Goal: Transaction & Acquisition: Obtain resource

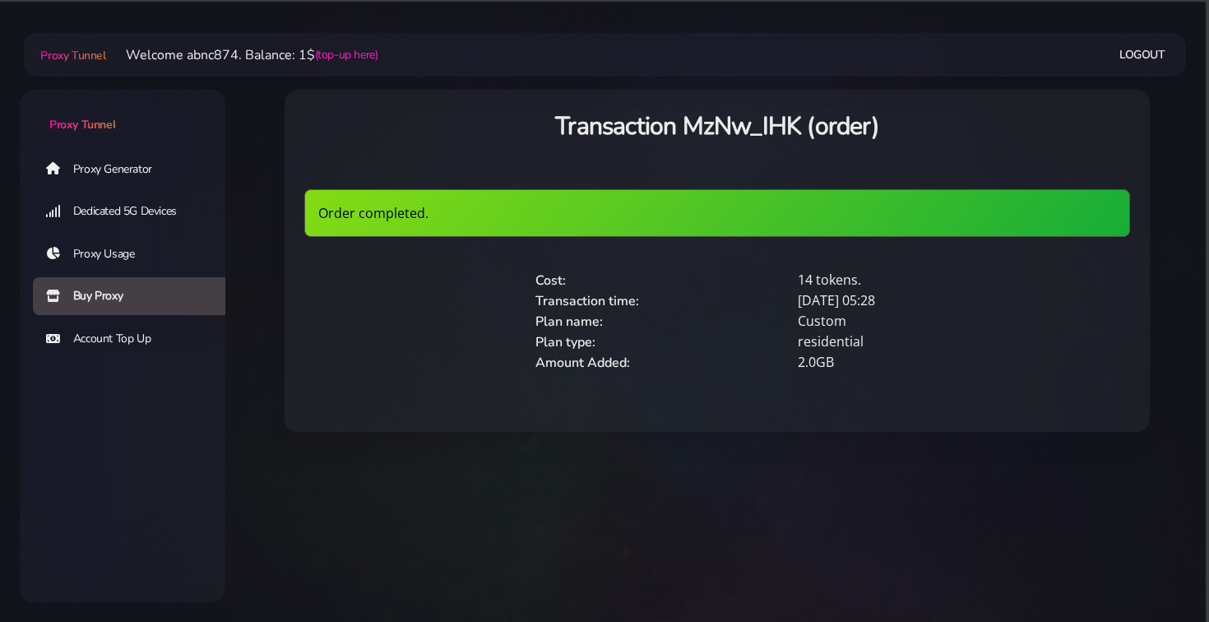
click at [115, 289] on link "Buy Proxy" at bounding box center [136, 296] width 206 height 38
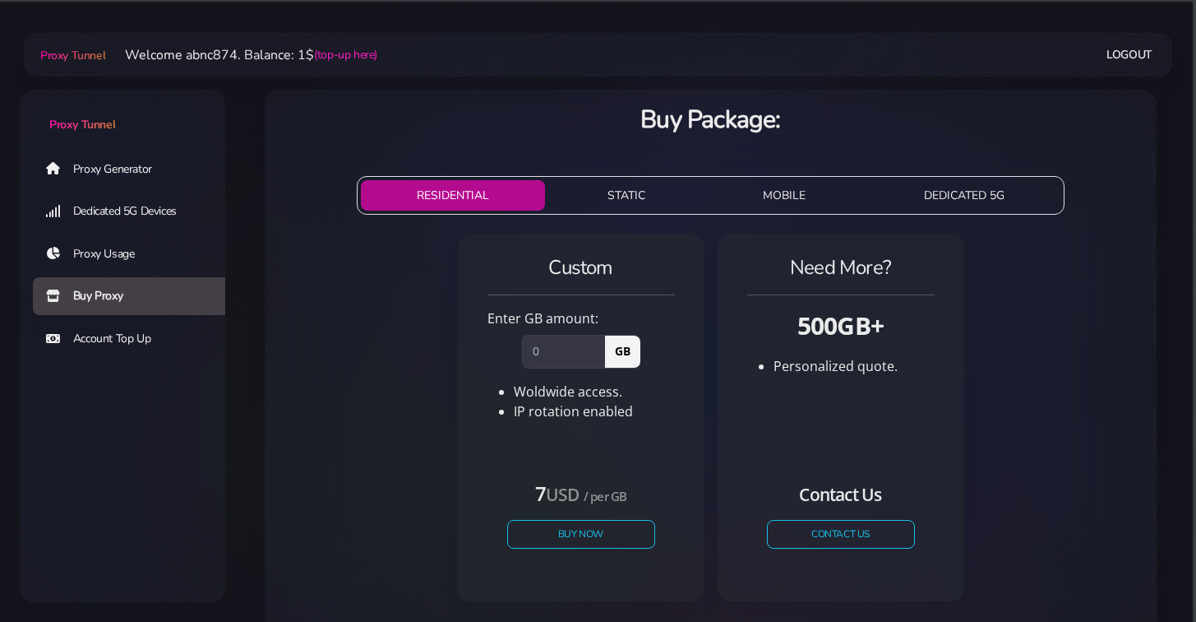
click at [125, 336] on link "Account Top Up" at bounding box center [136, 339] width 206 height 38
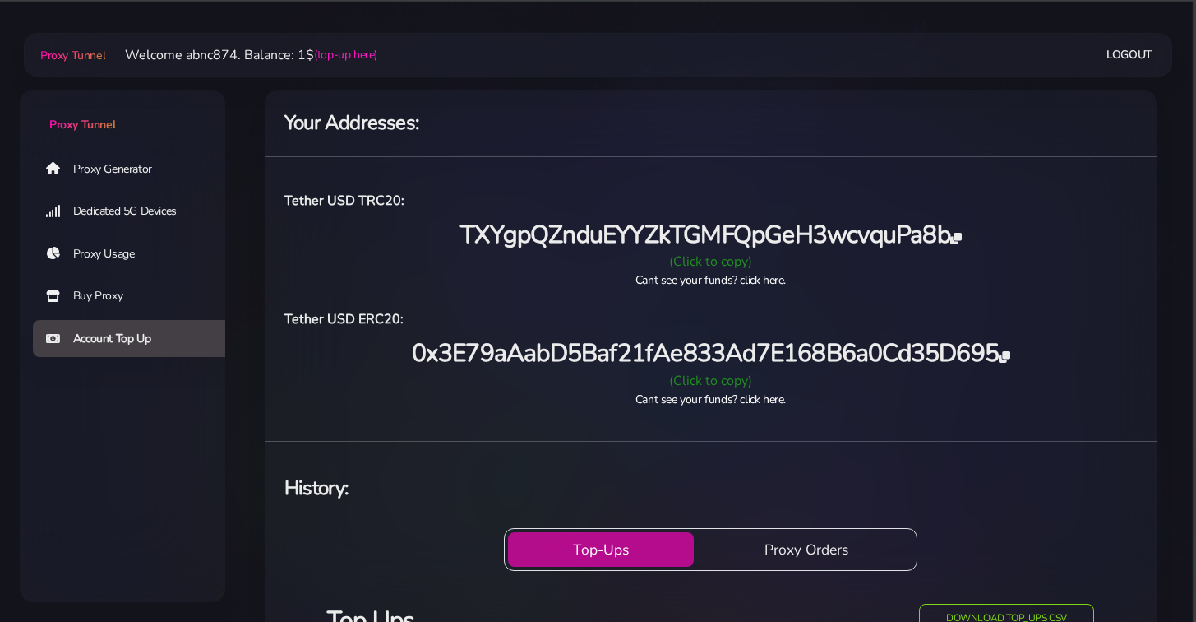
click at [694, 266] on div "(Click to copy)" at bounding box center [711, 262] width 872 height 20
click at [969, 154] on div "Your Addresses: Tether USD TRC20: TXYgpQZnduEYYZkTGMFQpGeH3wcvquPa8b (Click to …" at bounding box center [711, 523] width 892 height 867
